Goal: Task Accomplishment & Management: Use online tool/utility

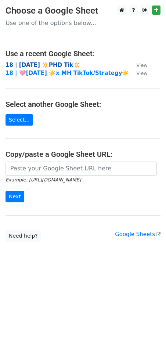
click at [34, 63] on strong "18 | [DATE] 🔆PHD Tik🔆" at bounding box center [43, 65] width 75 height 7
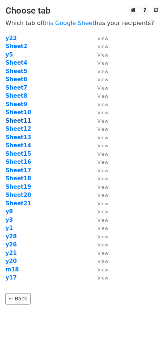
click at [23, 119] on strong "Sheet11" at bounding box center [19, 121] width 26 height 7
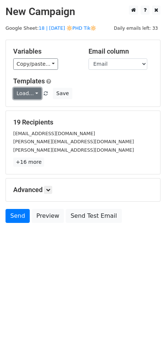
click at [25, 97] on link "Load..." at bounding box center [27, 93] width 28 height 11
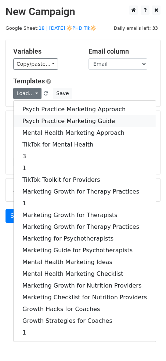
click at [29, 120] on link "Psych Practice Marketing Guide" at bounding box center [85, 121] width 142 height 12
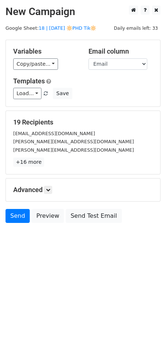
click at [50, 184] on div "Advanced Tracking Track Opens UTM Codes Track Clicks Filters Only include sprea…" at bounding box center [83, 189] width 154 height 23
click at [50, 188] on icon at bounding box center [48, 190] width 4 height 4
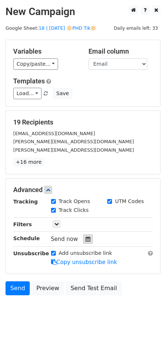
click at [86, 240] on icon at bounding box center [88, 239] width 5 height 5
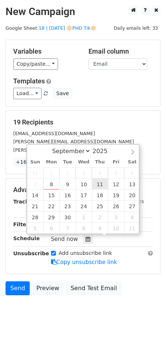
type input "2025-09-11 12:00"
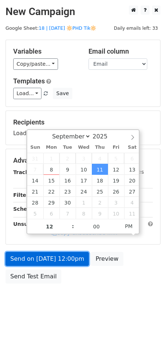
click at [70, 261] on link "Send on Sep 11 at 12:00pm" at bounding box center [47, 259] width 83 height 14
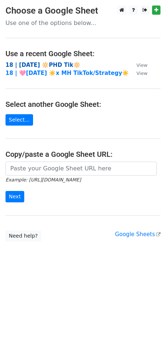
click at [53, 64] on strong "18 | SEPT 1 🔆PHD Tik🔆" at bounding box center [43, 65] width 75 height 7
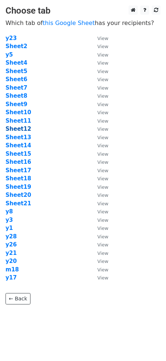
click at [22, 129] on strong "Sheet12" at bounding box center [19, 129] width 26 height 7
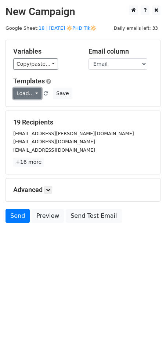
click at [29, 97] on link "Load..." at bounding box center [27, 93] width 28 height 11
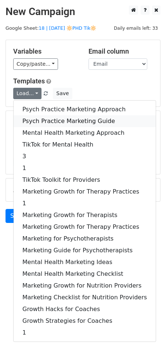
click at [35, 119] on link "Psych Practice Marketing Guide" at bounding box center [85, 121] width 142 height 12
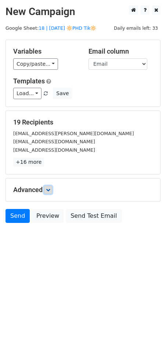
click at [50, 188] on icon at bounding box center [48, 190] width 4 height 4
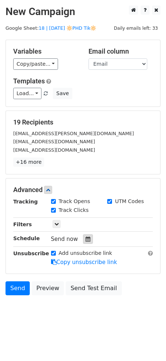
click at [83, 242] on div at bounding box center [88, 239] width 10 height 10
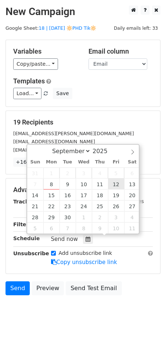
type input "2025-09-12 12:00"
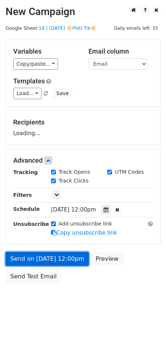
click at [65, 256] on link "Send on Sep 12 at 12:00pm" at bounding box center [47, 259] width 83 height 14
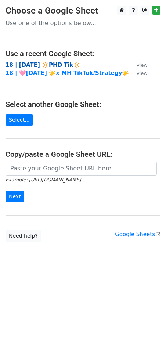
click at [59, 64] on strong "18 | [DATE] 🔆PHD Tik🔆" at bounding box center [43, 65] width 75 height 7
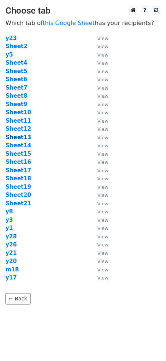
click at [23, 138] on strong "Sheet13" at bounding box center [19, 137] width 26 height 7
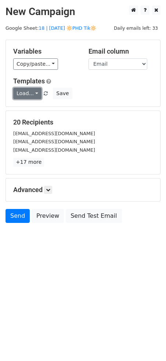
click at [24, 93] on link "Load..." at bounding box center [27, 93] width 28 height 11
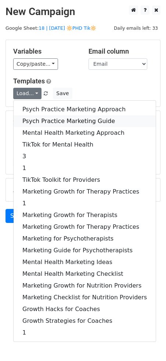
click at [30, 120] on link "Psych Practice Marketing Guide" at bounding box center [85, 121] width 142 height 12
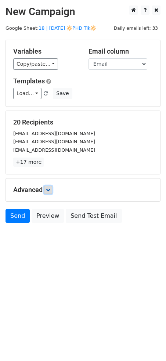
click at [51, 192] on link at bounding box center [48, 190] width 8 height 8
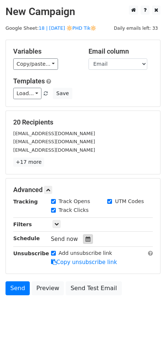
click at [83, 237] on div at bounding box center [88, 239] width 10 height 10
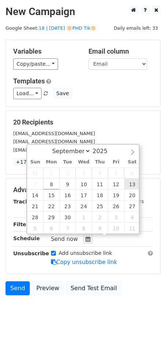
type input "2025-09-13 12:00"
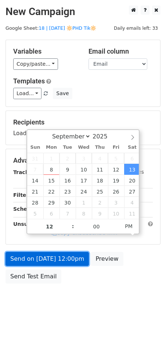
click at [65, 258] on link "Send on Sep 13 at 12:00pm" at bounding box center [47, 259] width 83 height 14
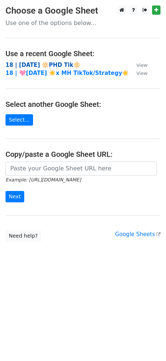
click at [50, 63] on strong "18 | [DATE] 🔆PHD Tik🔆" at bounding box center [43, 65] width 75 height 7
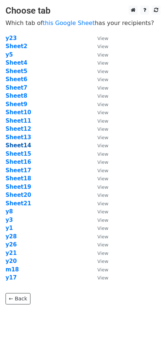
click at [24, 143] on strong "Sheet14" at bounding box center [19, 145] width 26 height 7
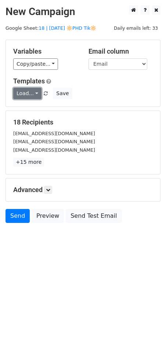
click at [29, 96] on link "Load..." at bounding box center [27, 93] width 28 height 11
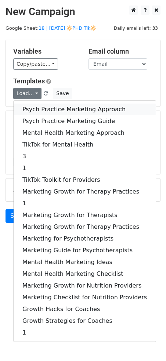
click at [37, 111] on link "Psych Practice Marketing Approach" at bounding box center [85, 110] width 142 height 12
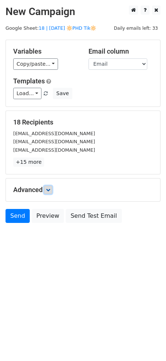
click at [49, 192] on link at bounding box center [48, 190] width 8 height 8
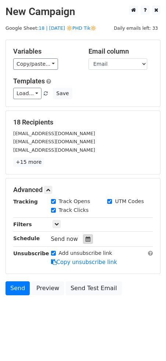
click at [83, 235] on div at bounding box center [88, 239] width 10 height 10
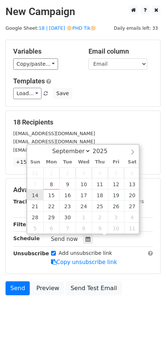
type input "2025-09-14 12:00"
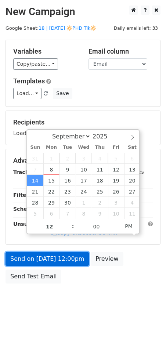
click at [39, 259] on link "Send on Sep 14 at 12:00pm" at bounding box center [47, 259] width 83 height 14
